Goal: Task Accomplishment & Management: Use online tool/utility

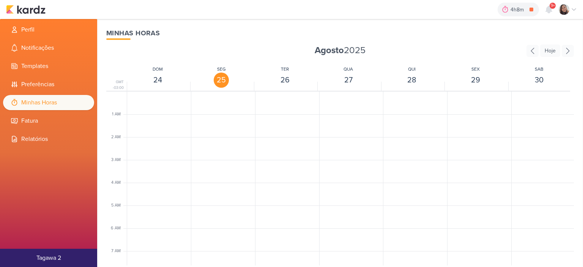
scroll to position [179, 0]
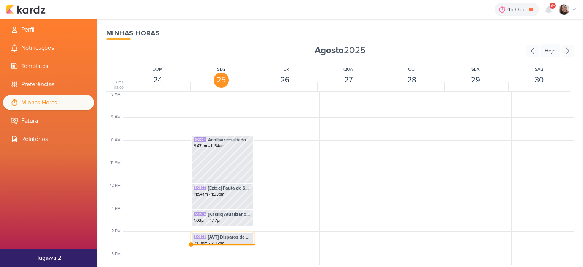
click at [219, 238] on span "[AVT] Disparos de AVT" at bounding box center [229, 236] width 43 height 7
select select "pm"
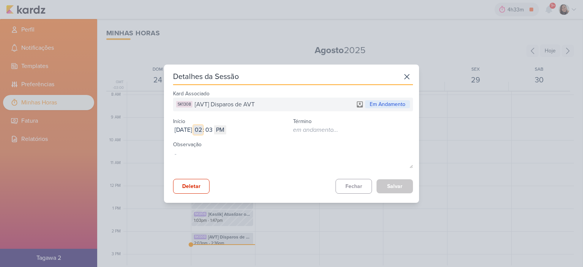
click at [203, 129] on input "02" at bounding box center [198, 129] width 9 height 9
type input "01"
click at [213, 126] on input "03" at bounding box center [208, 129] width 9 height 9
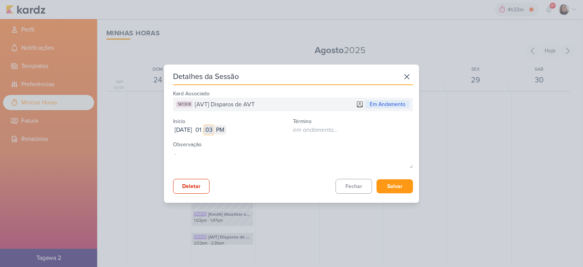
click at [213, 126] on input "03" at bounding box center [208, 129] width 9 height 9
type input "7"
type input "47"
click at [403, 187] on button "Salvar" at bounding box center [394, 186] width 36 height 14
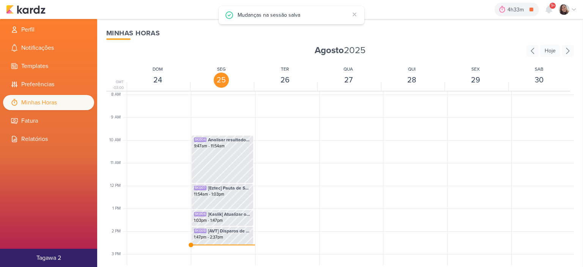
click at [20, 4] on div "4h33m [AVT] Disparos de AVT 0h0m Hoje 4h33m Semana 0h0m Mês 0h0m Nenhuma Sessão" at bounding box center [291, 9] width 571 height 19
click at [34, 14] on div "4h33m [AVT] Disparos de AVT 0h0m Hoje 4h33m Semana 0h0m Mês 0h0m Nenhuma Sessão" at bounding box center [291, 9] width 571 height 19
click at [33, 9] on img at bounding box center [25, 9] width 39 height 9
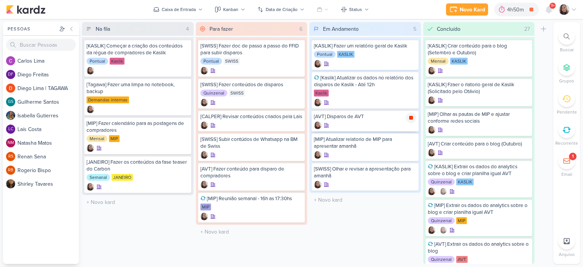
click at [410, 117] on icon at bounding box center [411, 118] width 4 height 4
